Goal: Transaction & Acquisition: Book appointment/travel/reservation

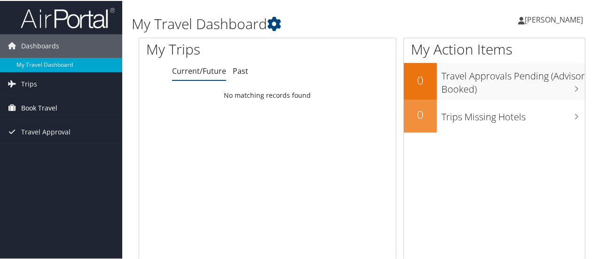
click at [38, 102] on span "Book Travel" at bounding box center [39, 106] width 36 height 23
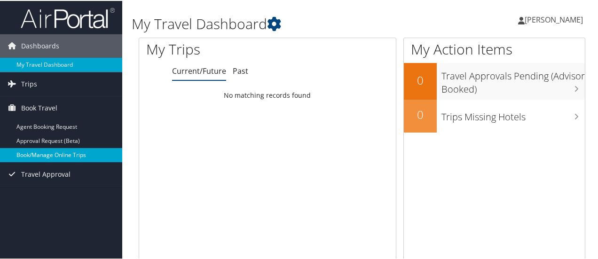
click at [48, 152] on link "Book/Manage Online Trips" at bounding box center [61, 154] width 122 height 14
click at [46, 151] on link "Book/Manage Online Trips" at bounding box center [61, 154] width 122 height 14
